Goal: Task Accomplishment & Management: Use online tool/utility

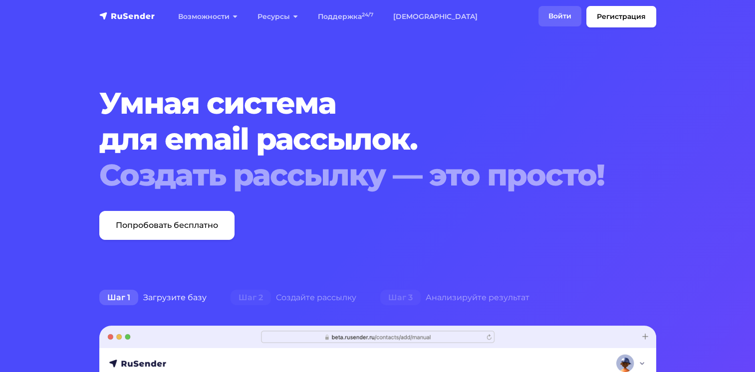
click at [555, 11] on link "Войти" at bounding box center [560, 16] width 43 height 20
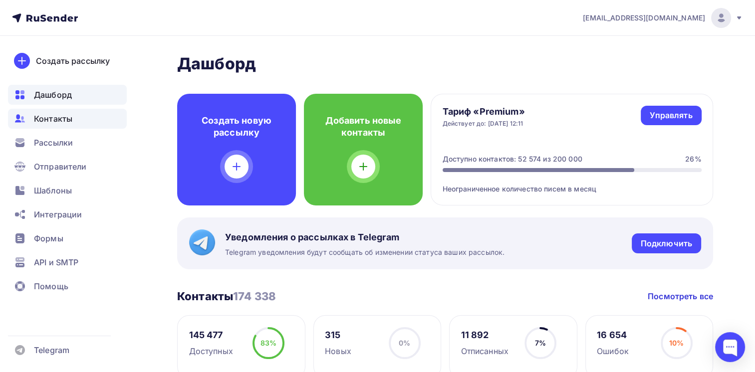
click at [52, 126] on div "Контакты" at bounding box center [67, 119] width 119 height 20
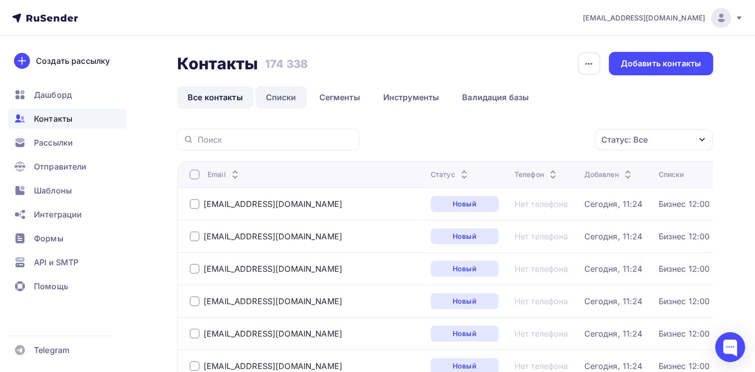
click at [269, 94] on link "Списки" at bounding box center [281, 97] width 51 height 23
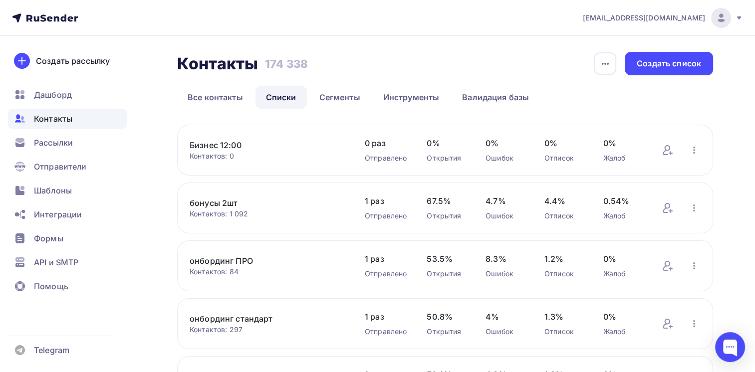
click at [200, 140] on link "Бизнес 12:00" at bounding box center [267, 145] width 155 height 12
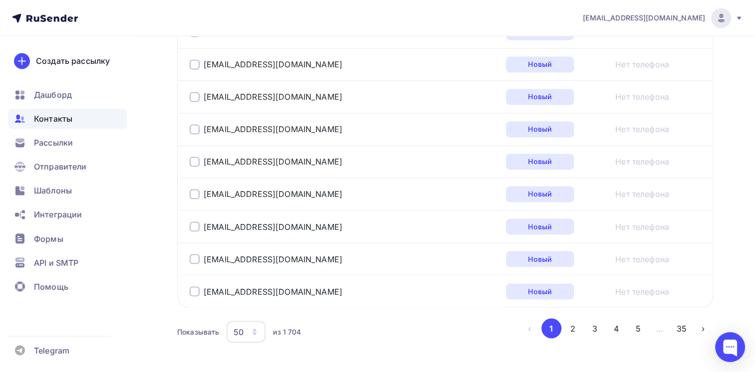
scroll to position [1668, 0]
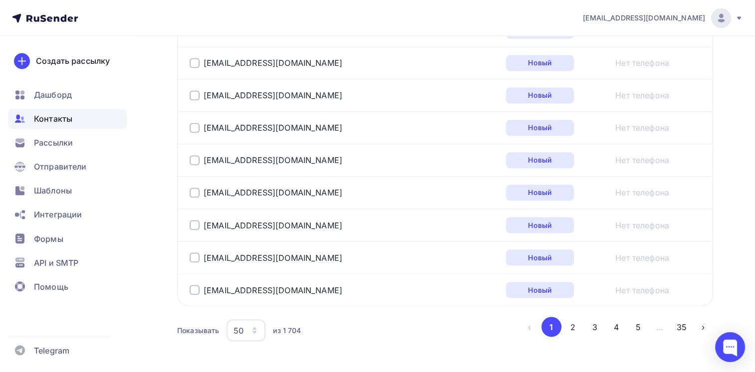
click at [290, 326] on div "из 1 704" at bounding box center [287, 330] width 28 height 10
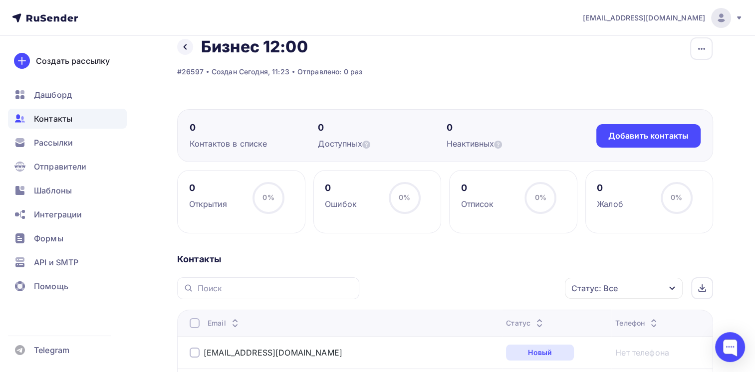
scroll to position [14, 0]
click at [187, 47] on icon at bounding box center [185, 48] width 8 height 8
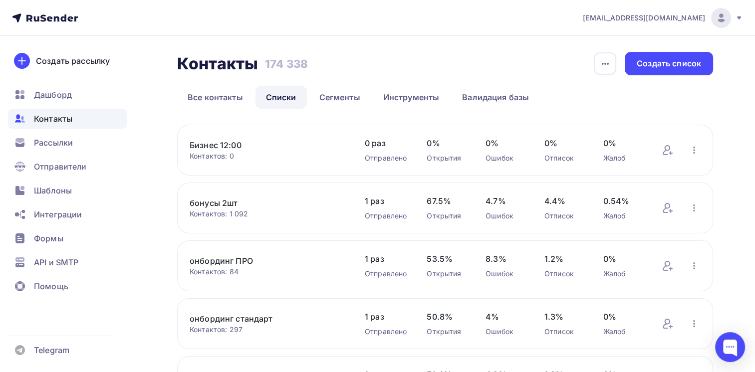
click at [72, 17] on icon at bounding box center [69, 18] width 5 height 5
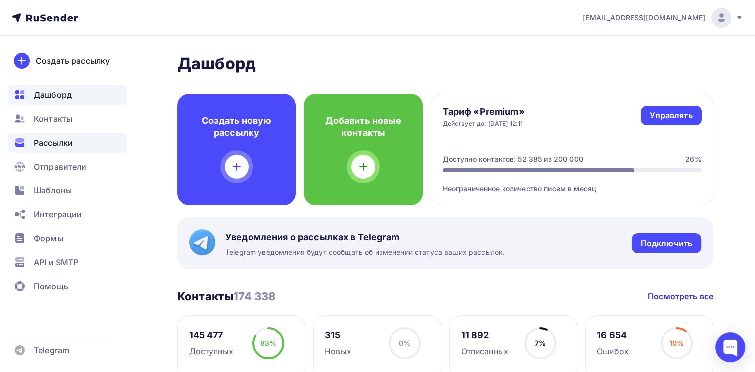
click at [50, 135] on div "Рассылки" at bounding box center [67, 143] width 119 height 20
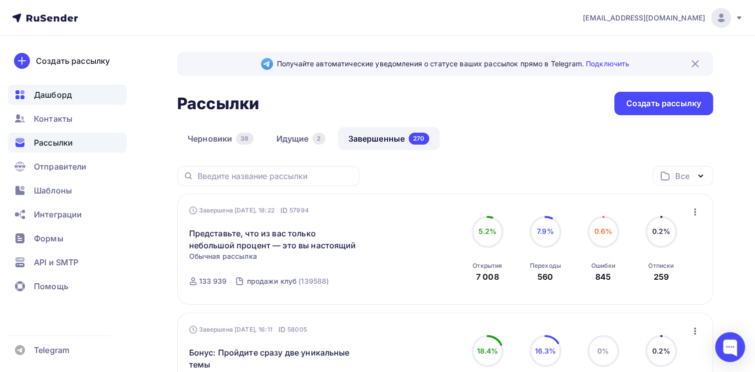
click at [99, 97] on div "Дашборд" at bounding box center [67, 95] width 119 height 20
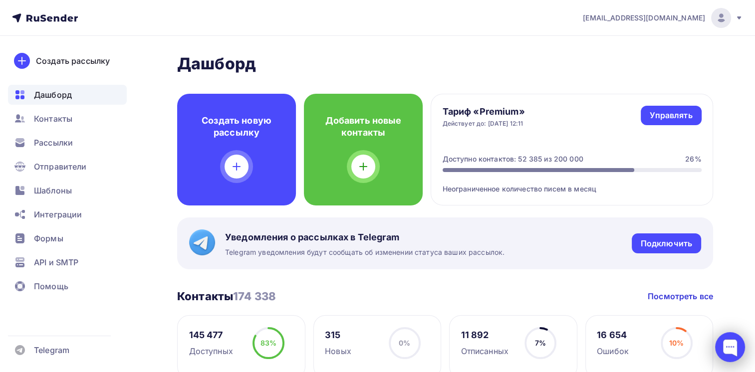
click at [739, 338] on div at bounding box center [730, 347] width 30 height 30
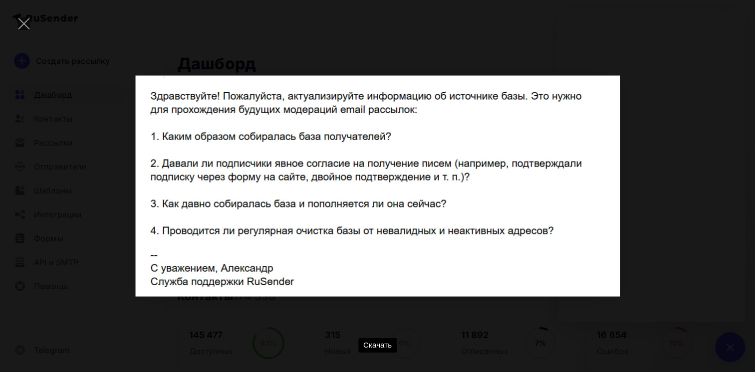
click at [652, 254] on div "Скачать" at bounding box center [377, 186] width 725 height 342
click at [654, 161] on div "Скачать" at bounding box center [377, 186] width 725 height 342
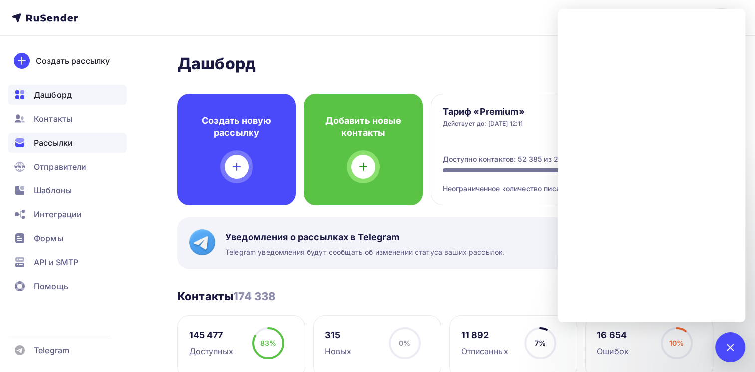
click at [45, 139] on span "Рассылки" at bounding box center [53, 143] width 39 height 12
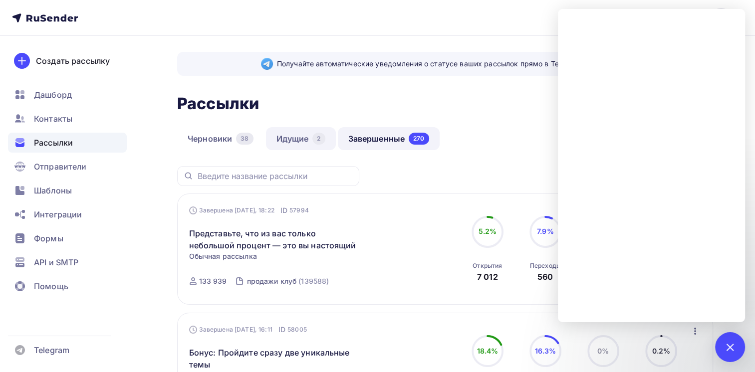
click at [300, 133] on link "Идущие 2" at bounding box center [301, 138] width 70 height 23
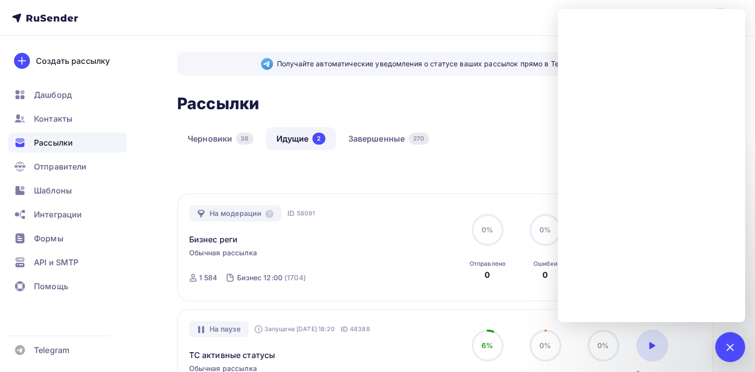
click at [479, 167] on div "Все Все папки Повышение цен (0) Создать новую папку" at bounding box center [445, 179] width 536 height 27
click at [95, 234] on div "Формы" at bounding box center [67, 239] width 119 height 20
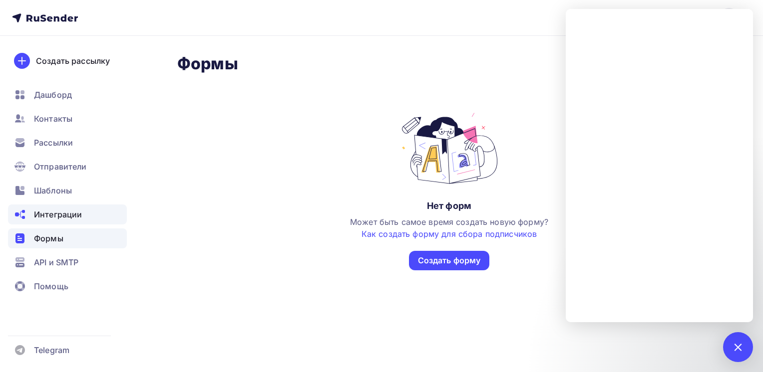
click at [88, 207] on div "Интеграции" at bounding box center [67, 215] width 119 height 20
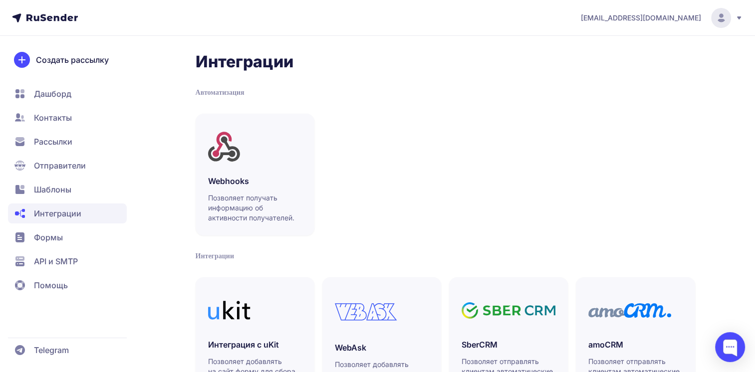
click at [78, 196] on span "Шаблоны" at bounding box center [67, 190] width 119 height 20
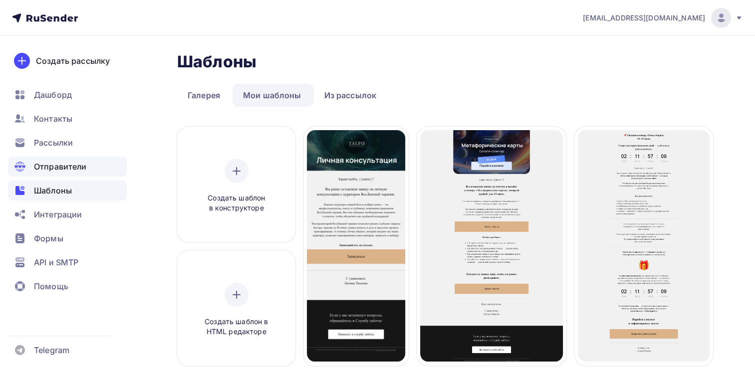
click at [64, 171] on span "Отправители" at bounding box center [60, 167] width 53 height 12
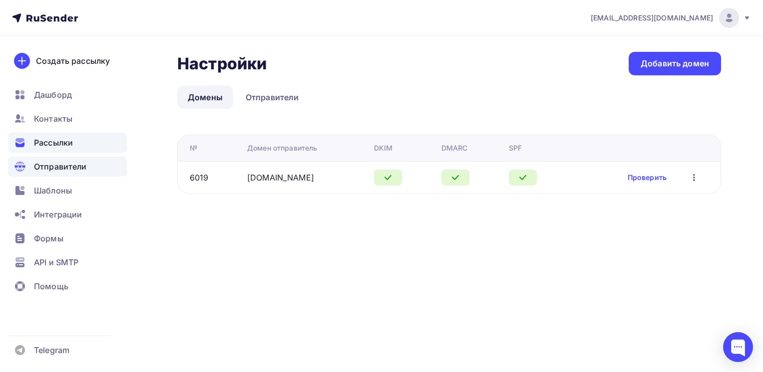
click at [62, 139] on span "Рассылки" at bounding box center [53, 143] width 39 height 12
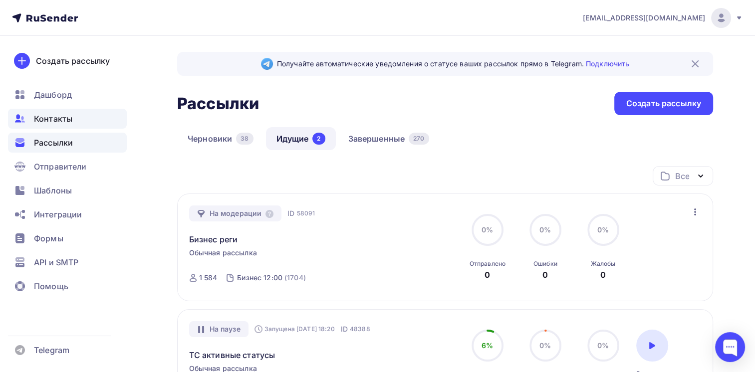
click at [71, 111] on div "Контакты" at bounding box center [67, 119] width 119 height 20
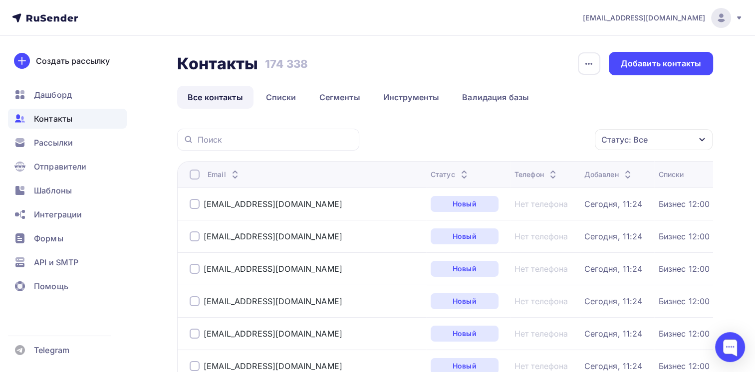
click at [626, 176] on icon at bounding box center [628, 177] width 4 height 2
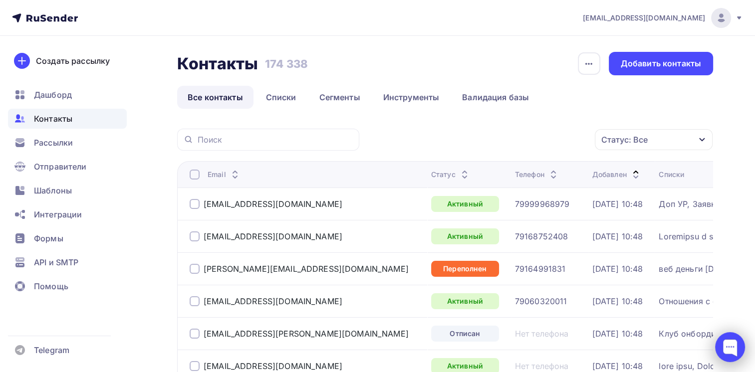
click at [719, 346] on div at bounding box center [730, 347] width 30 height 30
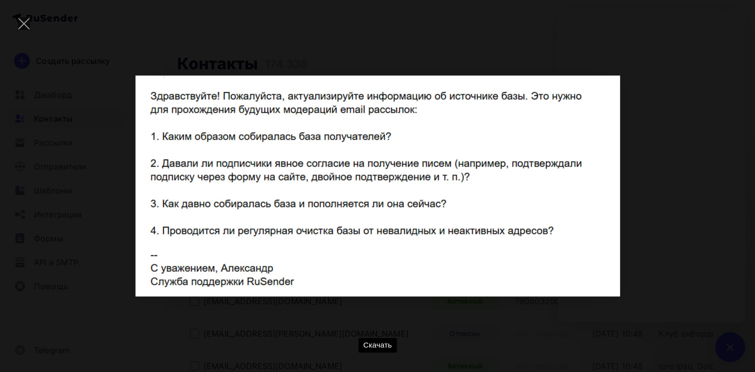
click at [664, 174] on div "Скачать" at bounding box center [377, 186] width 725 height 342
click at [697, 102] on div "Скачать" at bounding box center [377, 186] width 725 height 342
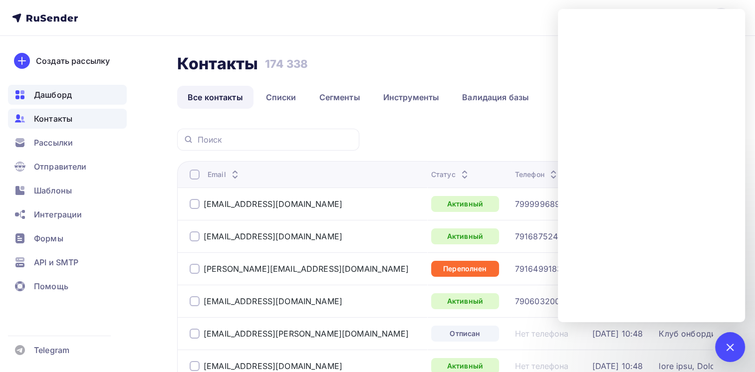
click at [67, 92] on span "Дашборд" at bounding box center [53, 95] width 38 height 12
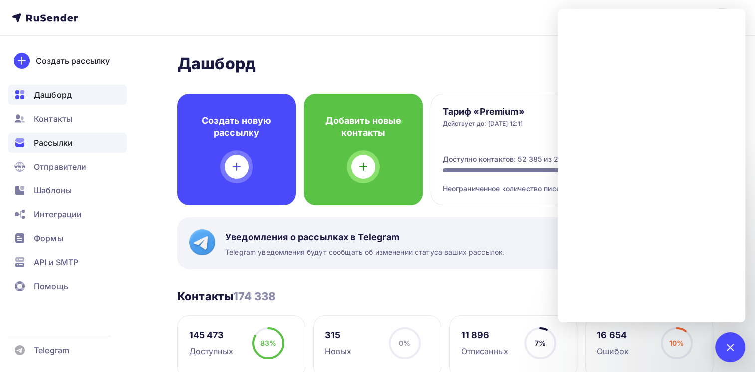
click at [62, 148] on span "Рассылки" at bounding box center [53, 143] width 39 height 12
